Goal: Information Seeking & Learning: Learn about a topic

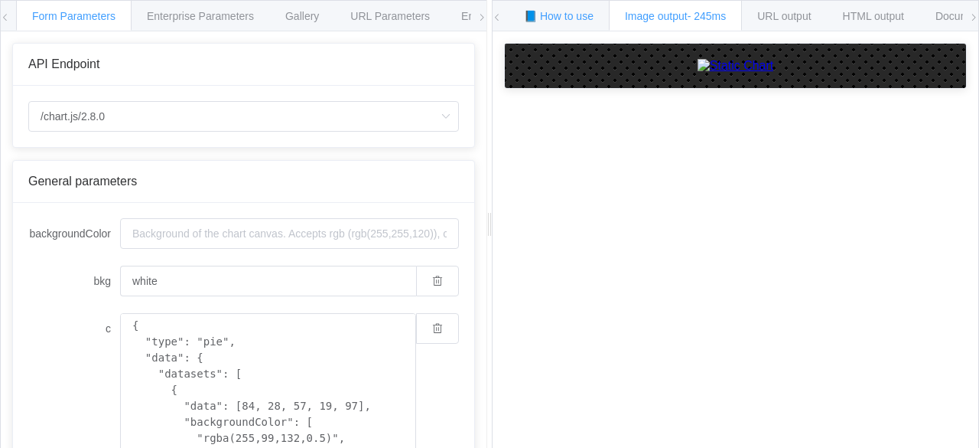
click at [565, 24] on div "📘 How to use" at bounding box center [559, 15] width 102 height 31
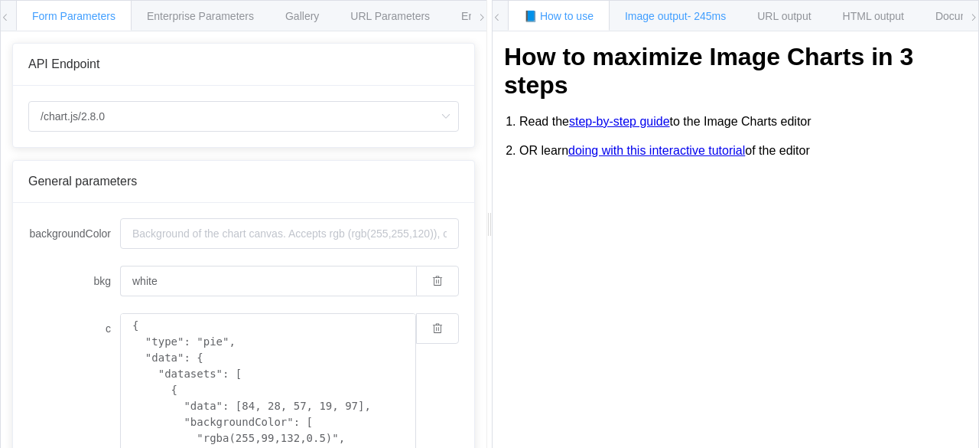
click at [658, 13] on span "Image output - 245ms" at bounding box center [675, 16] width 101 height 12
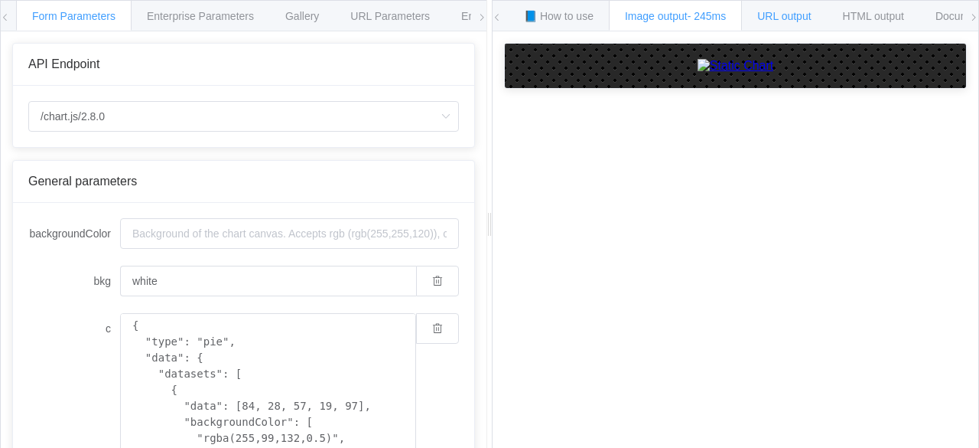
click at [773, 5] on div "URL output" at bounding box center [784, 15] width 86 height 31
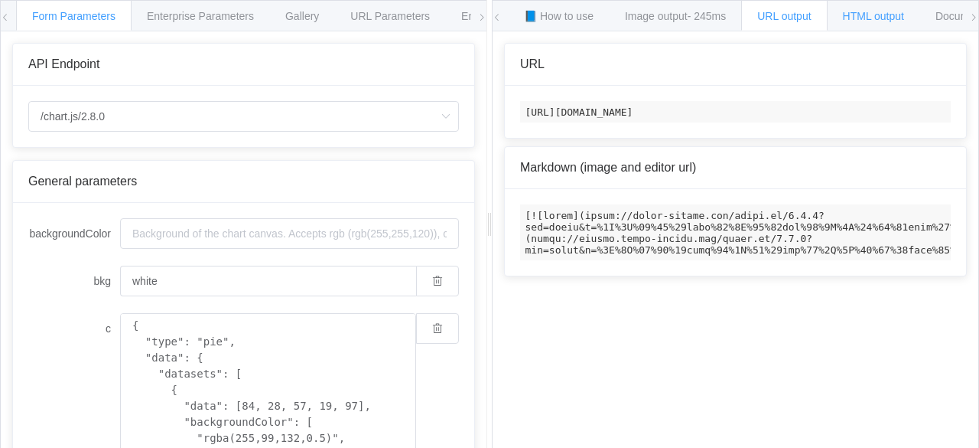
click at [860, 8] on div "HTML output" at bounding box center [873, 15] width 93 height 31
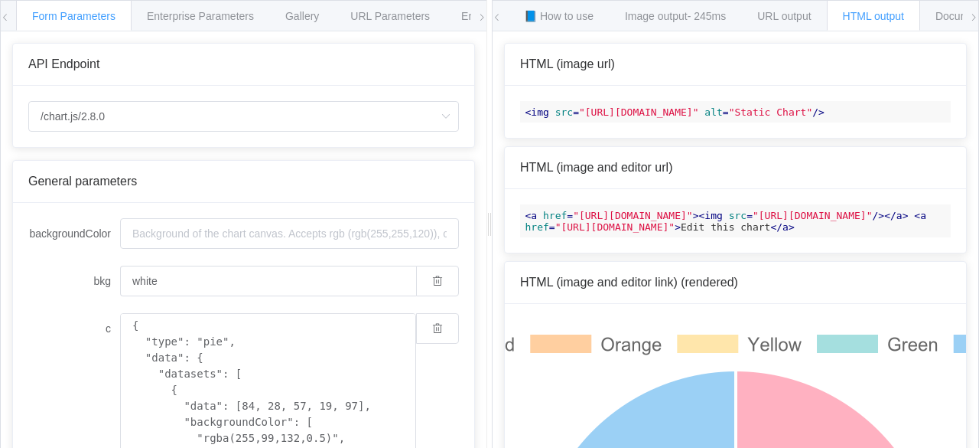
click at [902, 7] on div "HTML output" at bounding box center [873, 15] width 93 height 31
click at [927, 8] on div "Documentation" at bounding box center [972, 15] width 104 height 31
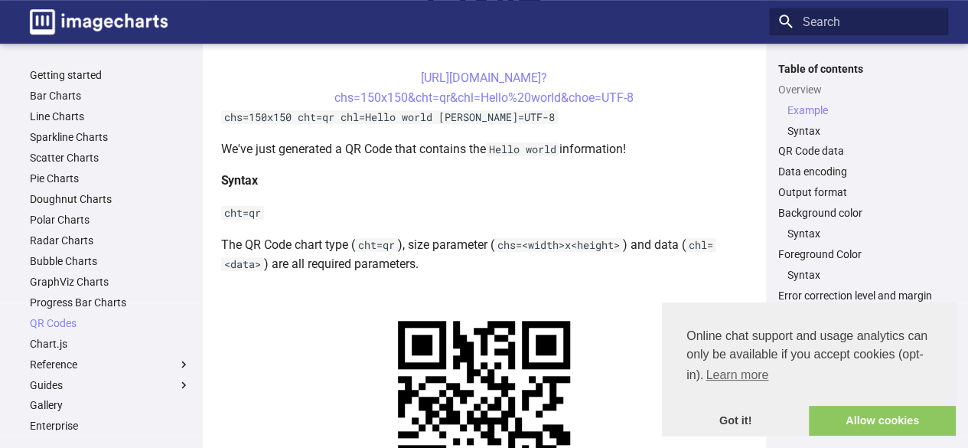
scroll to position [507, 0]
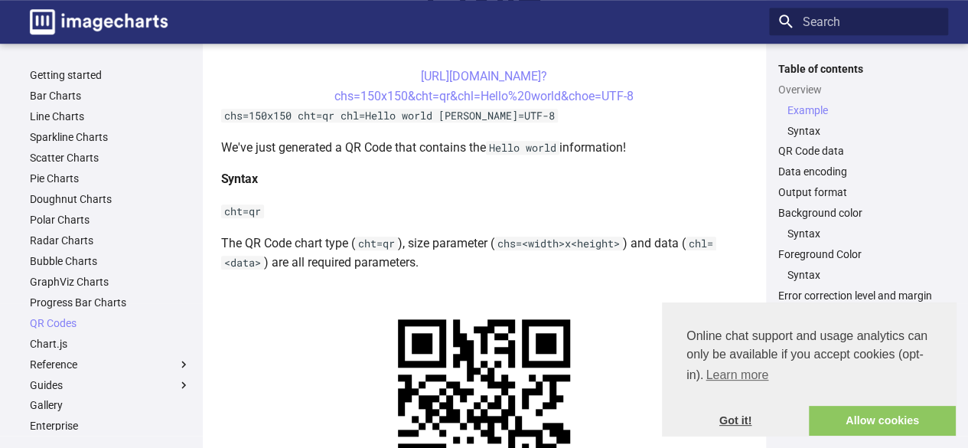
click at [728, 428] on link "Got it!" at bounding box center [735, 421] width 147 height 31
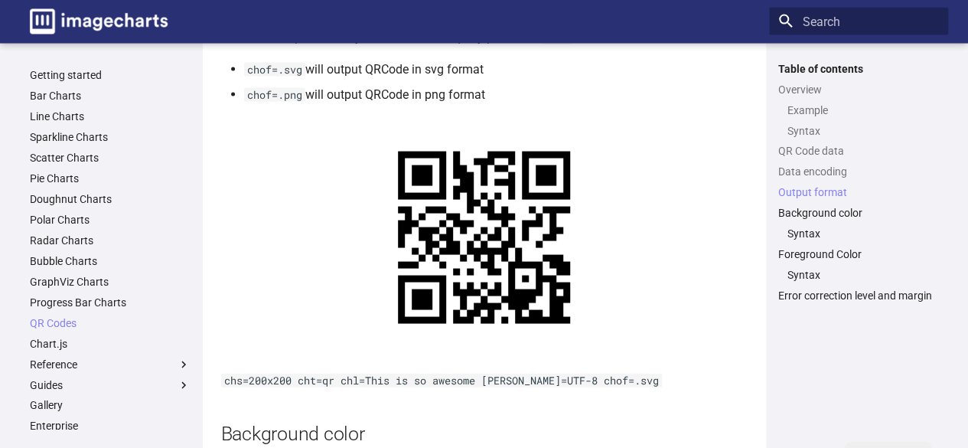
scroll to position [1524, 0]
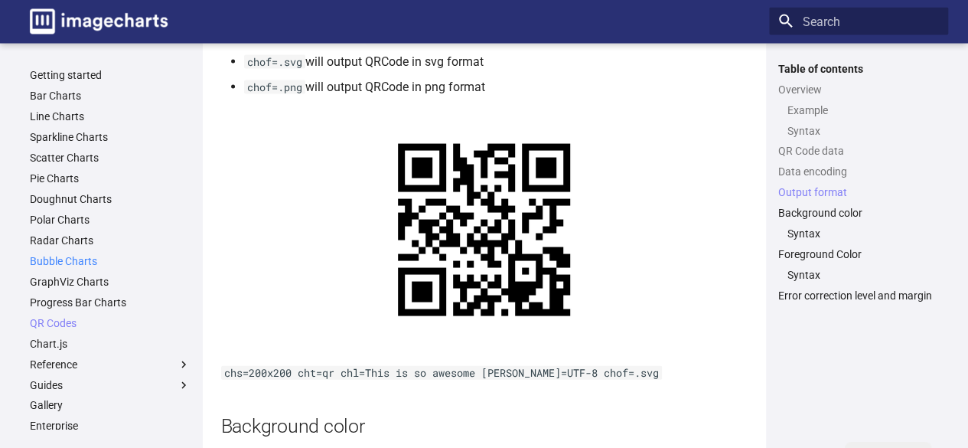
click at [89, 262] on link "Bubble Charts" at bounding box center [110, 261] width 161 height 14
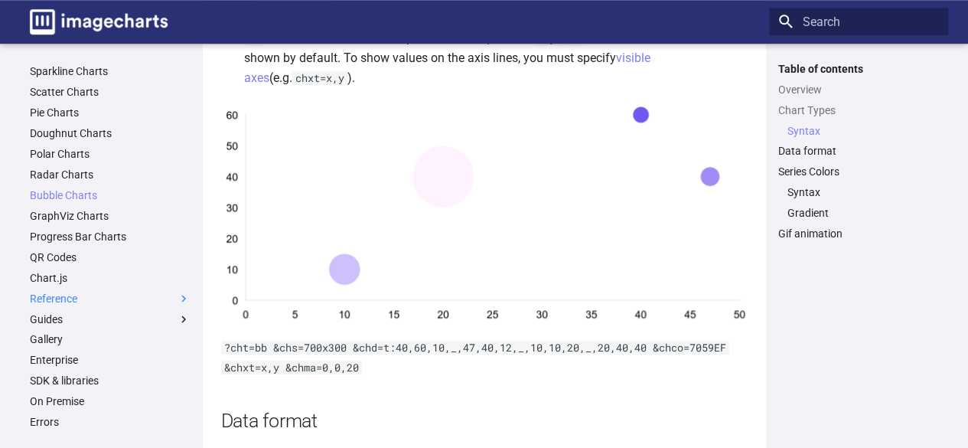
scroll to position [55, 0]
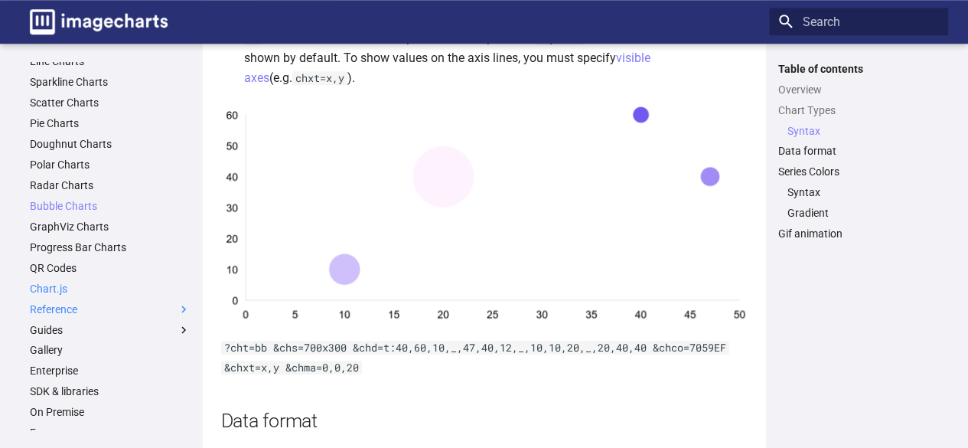
click at [67, 288] on link "Chart.js" at bounding box center [110, 289] width 161 height 14
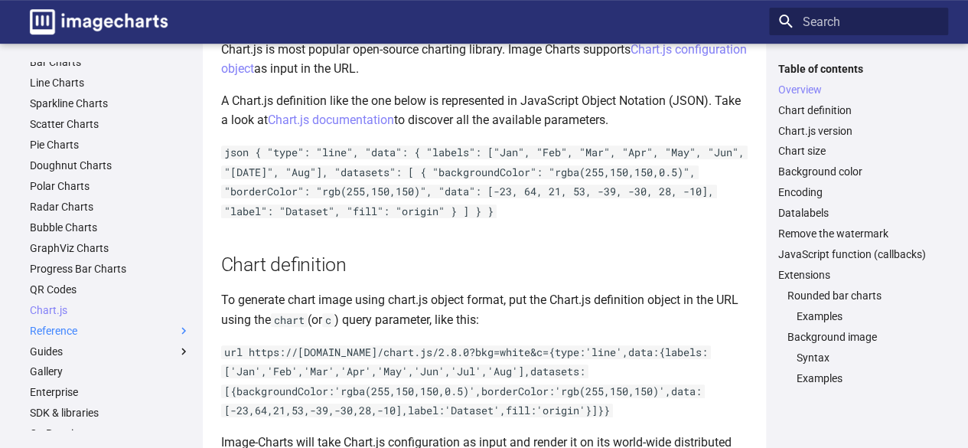
scroll to position [41, 0]
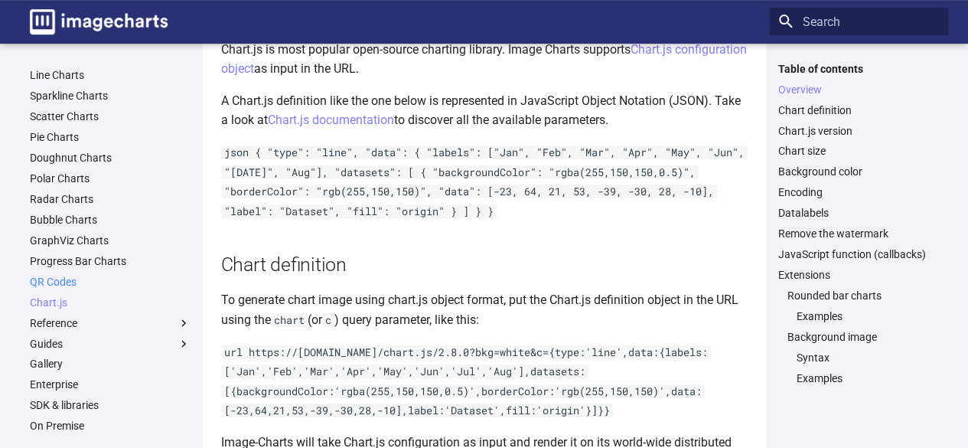
click at [68, 285] on link "QR Codes" at bounding box center [110, 282] width 161 height 14
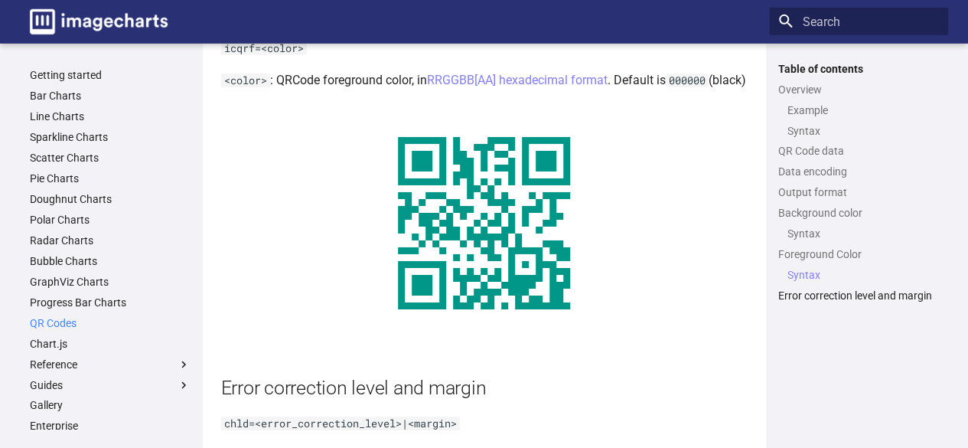
scroll to position [2454, 0]
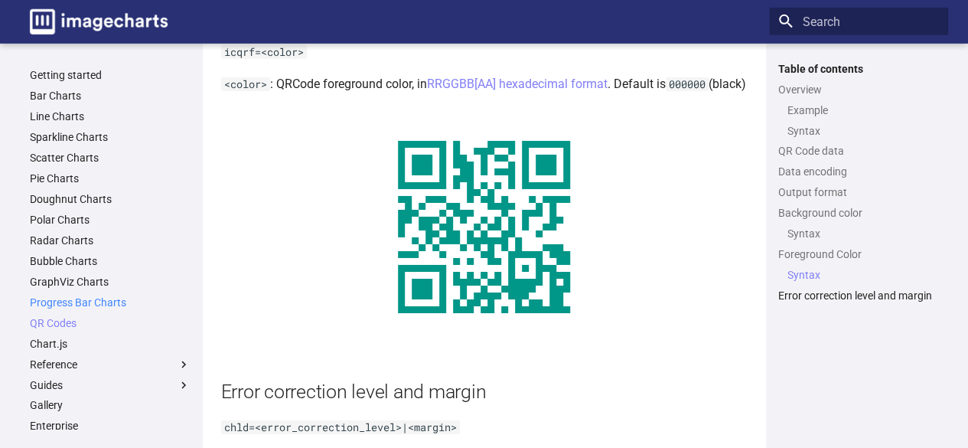
click at [85, 305] on link "Progress Bar Charts" at bounding box center [110, 302] width 161 height 14
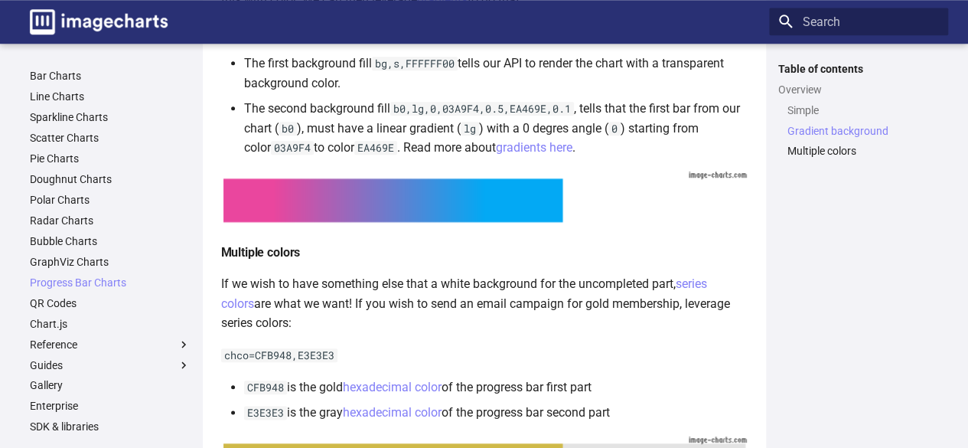
scroll to position [19, 0]
click at [96, 250] on ul "Getting started Bar Charts Line Charts Sparkline Charts Scatter Charts Pie Char…" at bounding box center [110, 303] width 179 height 509
click at [84, 266] on link "GraphViz Charts" at bounding box center [110, 263] width 161 height 14
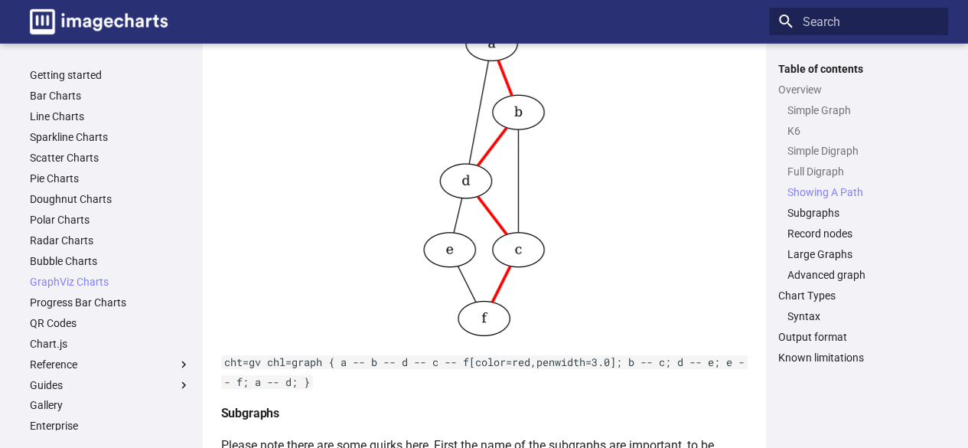
scroll to position [2559, 0]
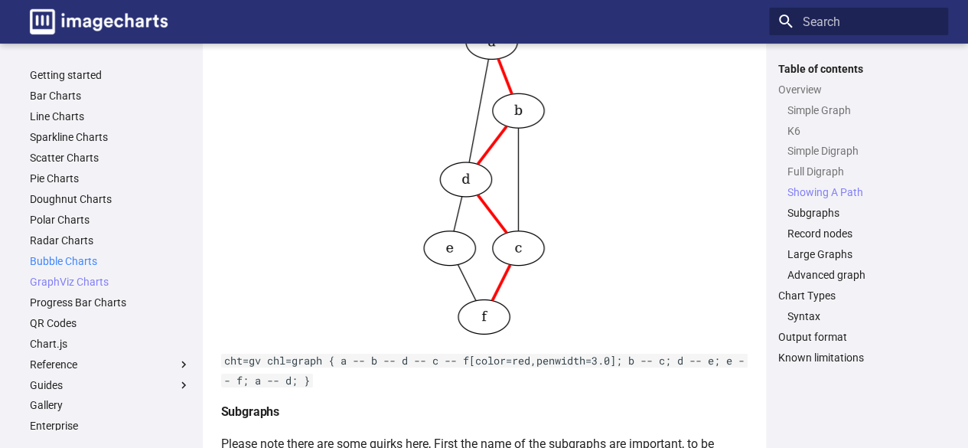
click at [81, 255] on link "Bubble Charts" at bounding box center [110, 261] width 161 height 14
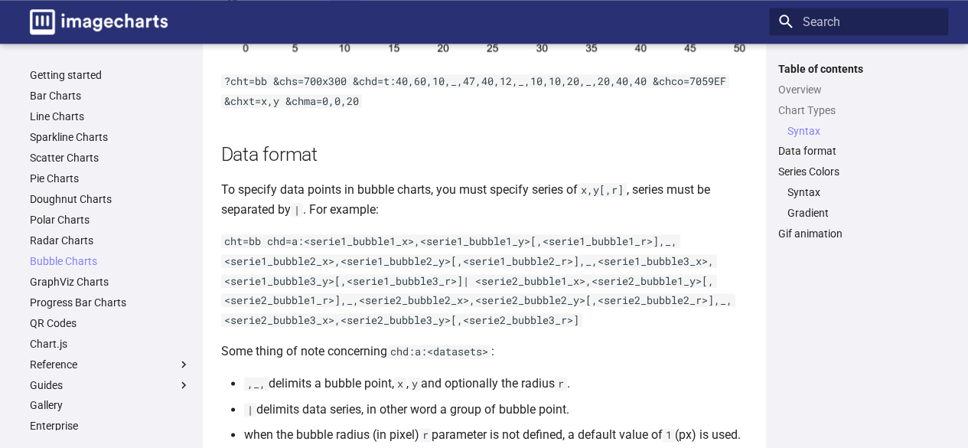
scroll to position [819, 0]
click at [80, 243] on link "Radar Charts" at bounding box center [110, 240] width 161 height 14
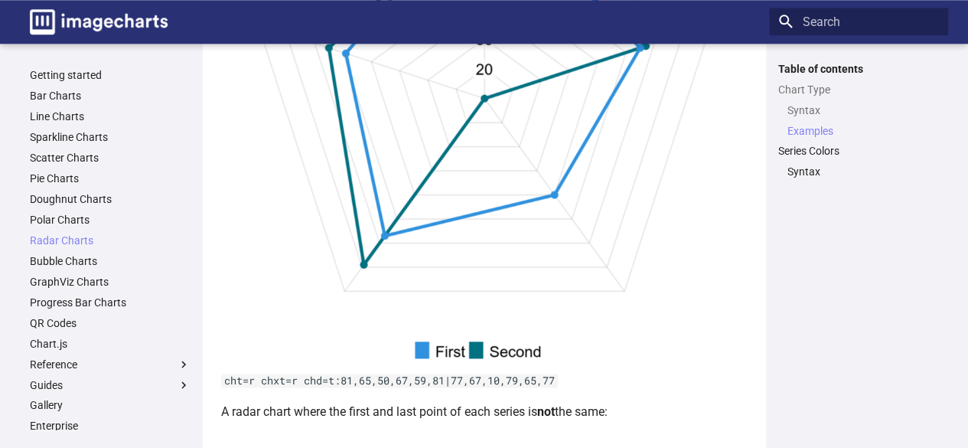
scroll to position [884, 0]
click at [91, 225] on link "Polar Charts" at bounding box center [110, 220] width 161 height 14
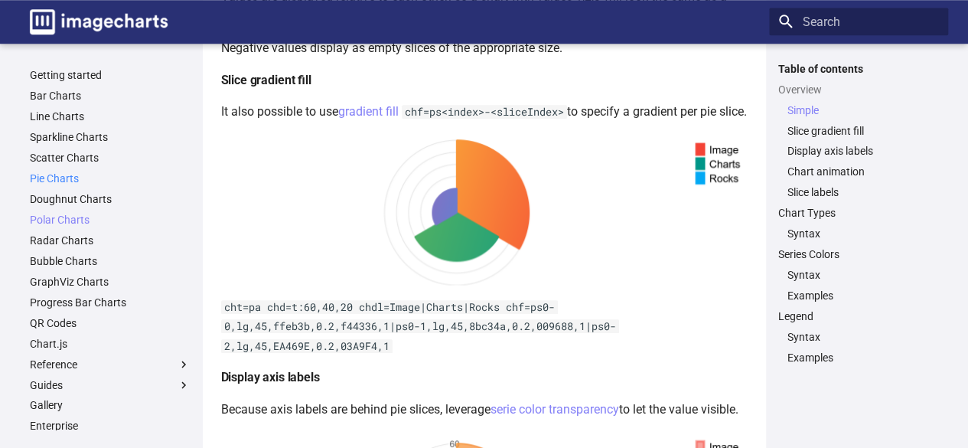
click at [81, 181] on link "Pie Charts" at bounding box center [110, 178] width 161 height 14
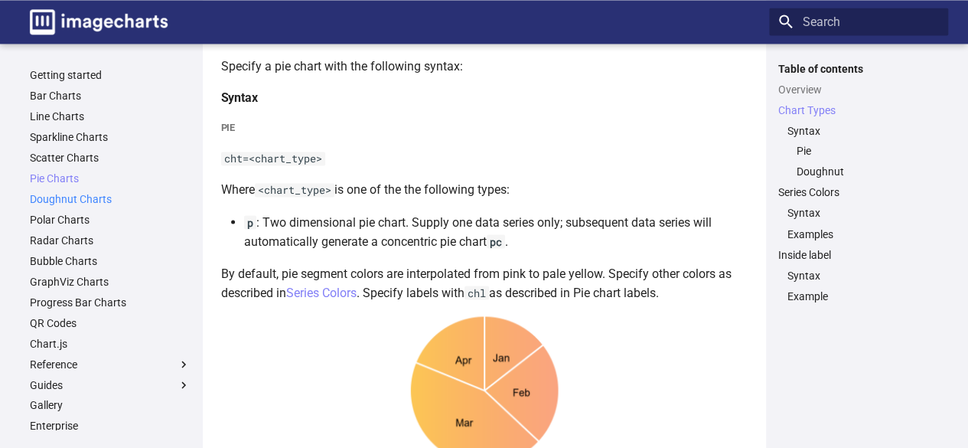
scroll to position [1237, 0]
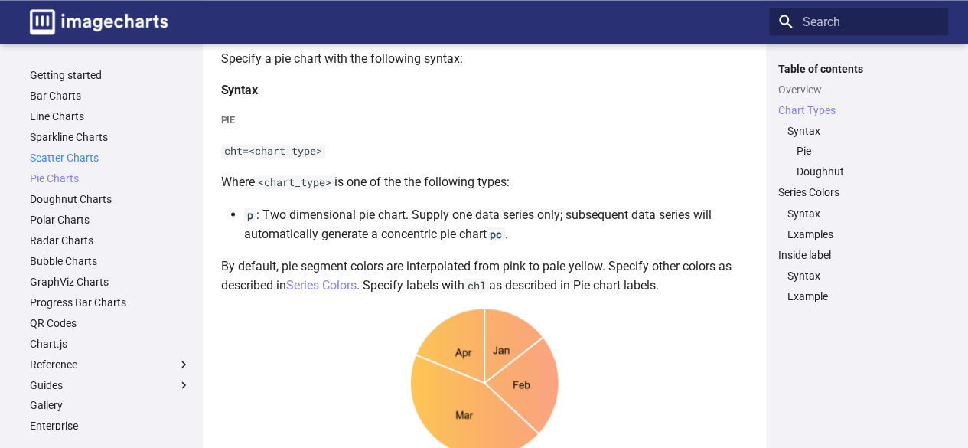
click at [77, 157] on link "Scatter Charts" at bounding box center [110, 158] width 161 height 14
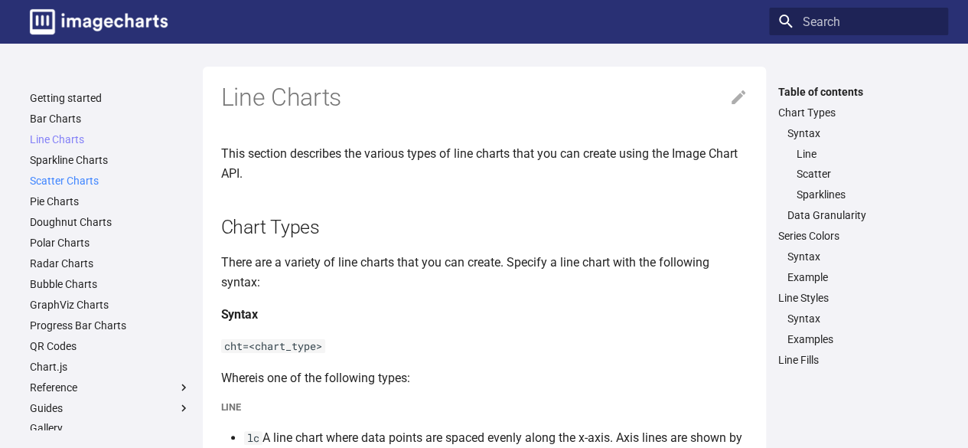
click at [90, 175] on link "Scatter Charts" at bounding box center [110, 181] width 161 height 14
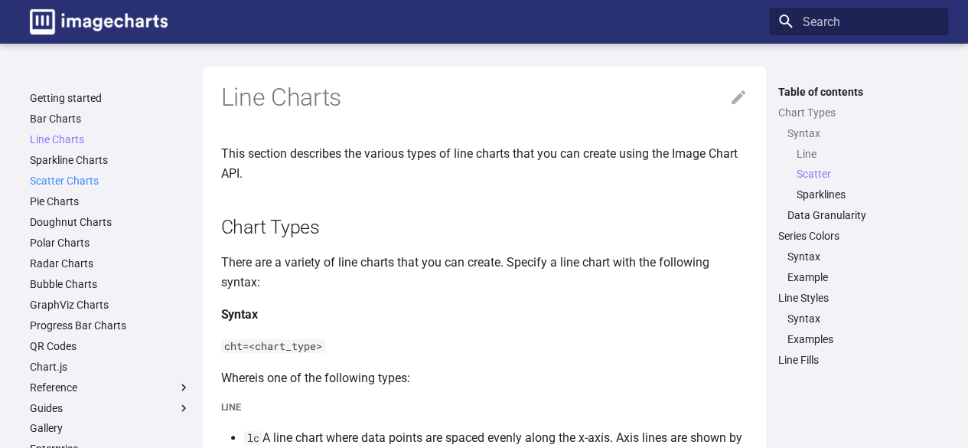
scroll to position [1097, 0]
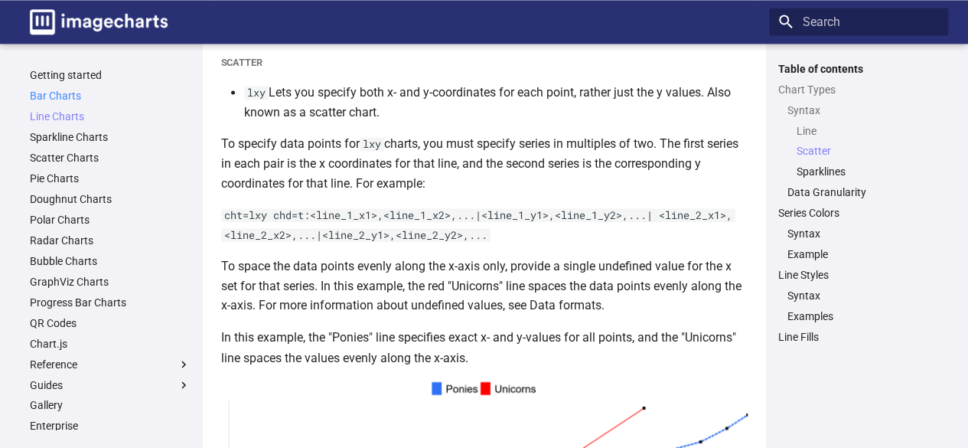
click at [60, 100] on link "Bar Charts" at bounding box center [110, 96] width 161 height 14
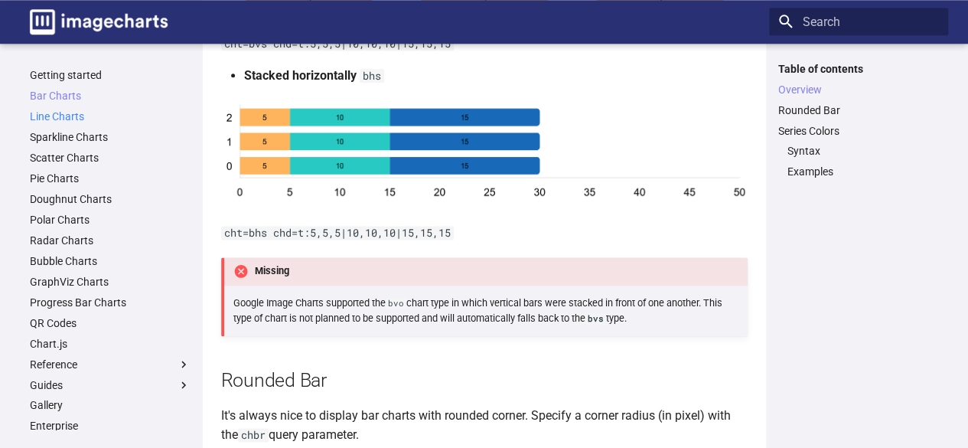
scroll to position [908, 0]
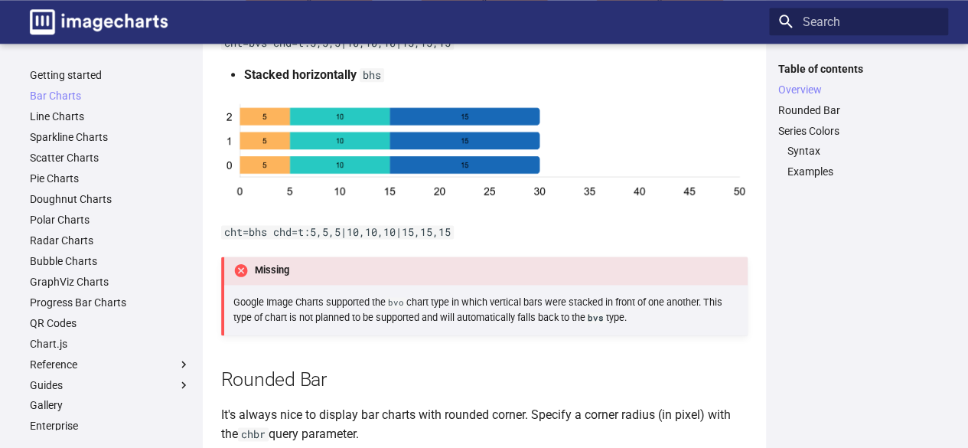
click at [73, 67] on nav "Getting started Bar Charts Bar Charts Table of contents Overview Rounded Bar Se…" at bounding box center [110, 319] width 179 height 515
click at [72, 74] on link "Getting started" at bounding box center [110, 75] width 161 height 14
